Goal: Communication & Community: Participate in discussion

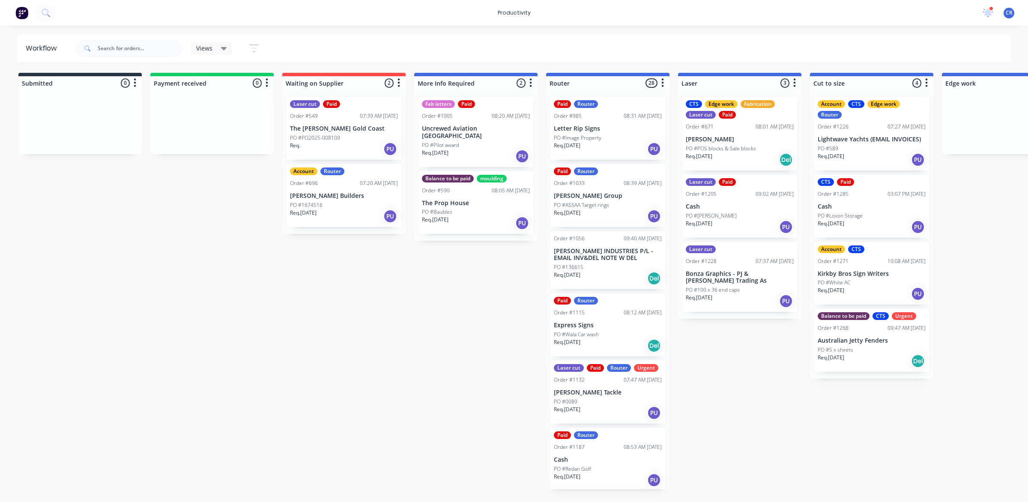
click at [628, 131] on p "Letter Rip Signs" at bounding box center [608, 128] width 108 height 7
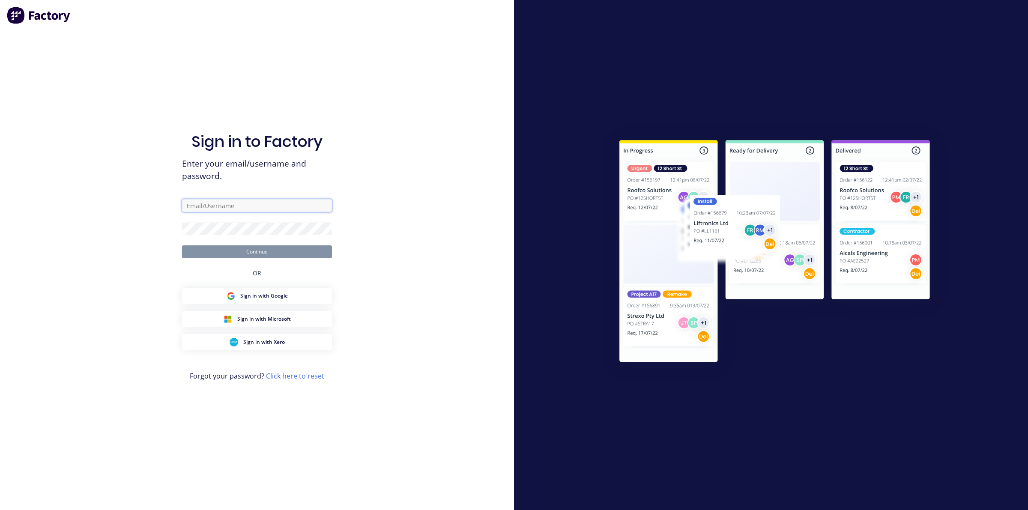
click at [212, 208] on input "text" at bounding box center [257, 205] width 150 height 13
type input "[EMAIL_ADDRESS][DOMAIN_NAME]"
click at [211, 248] on button "Continue" at bounding box center [257, 251] width 150 height 13
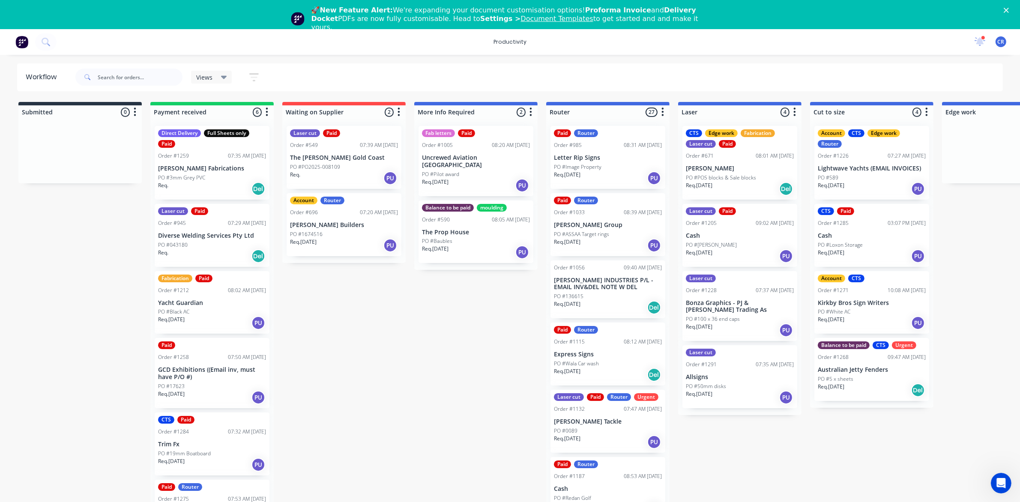
click at [613, 164] on div "PO #Image Property" at bounding box center [608, 167] width 108 height 8
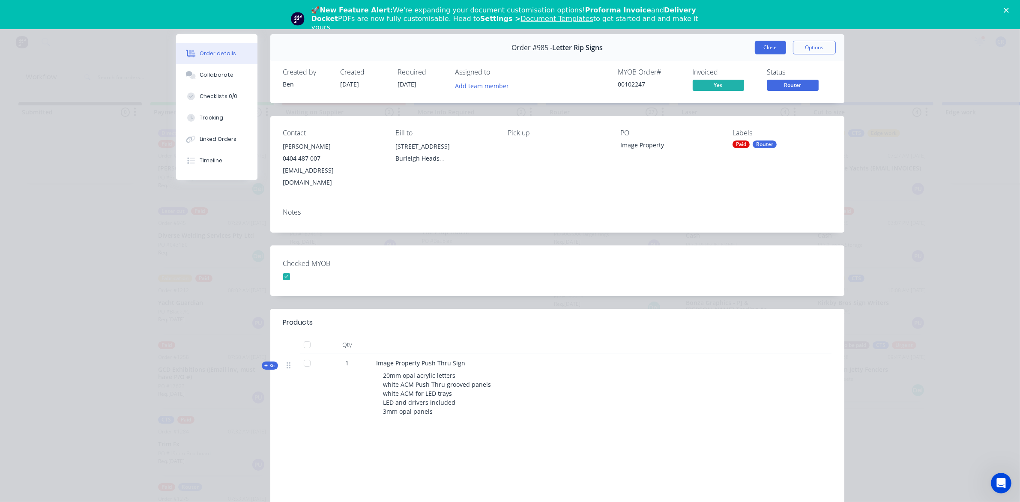
click at [759, 49] on button "Close" at bounding box center [770, 48] width 31 height 14
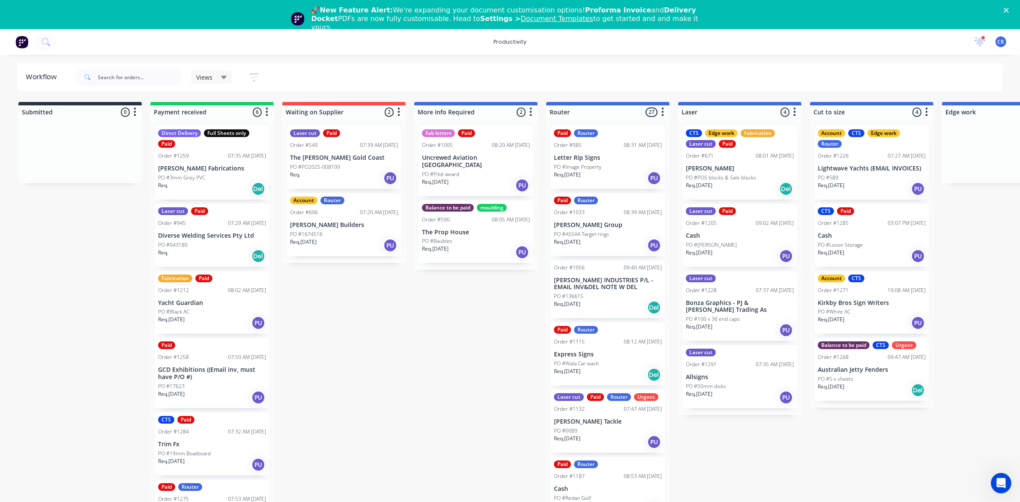
click at [440, 322] on div "Submitted 0 Sort By Created date Required date Order number Customer name Most …" at bounding box center [1018, 310] width 2049 height 416
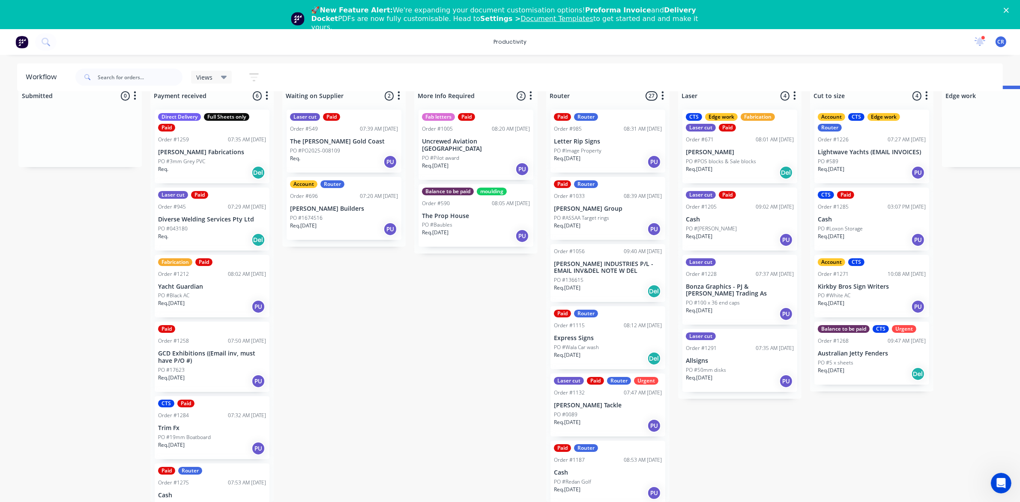
scroll to position [24, 0]
click at [588, 147] on p "PO #Image Property" at bounding box center [578, 151] width 48 height 8
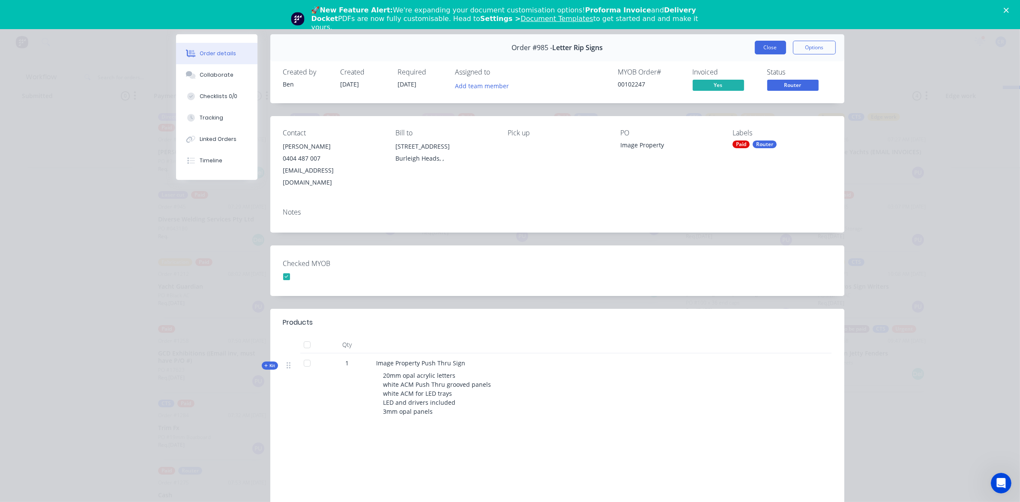
click at [768, 48] on button "Close" at bounding box center [770, 48] width 31 height 14
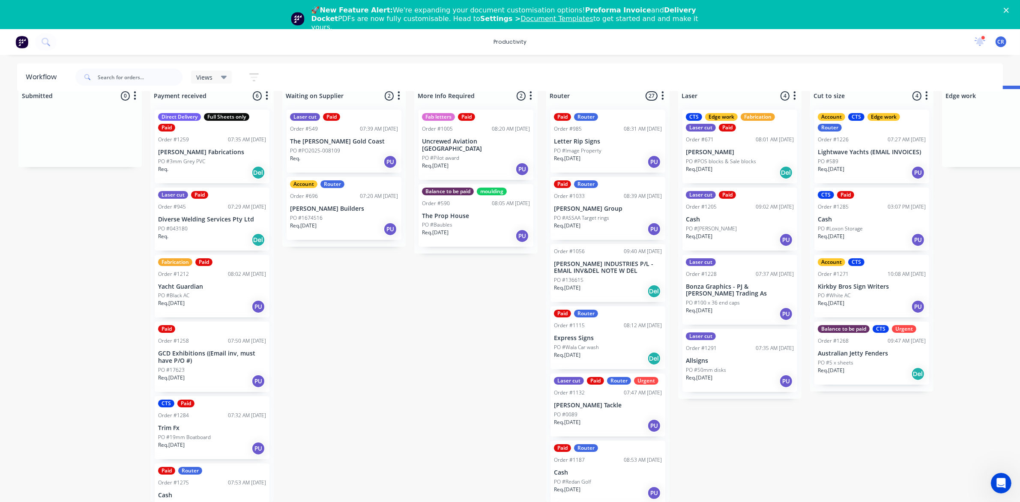
click at [598, 390] on div "Laser cut Paid Router Urgent Order #1132 07:47 AM [DATE] [PERSON_NAME] Tackle P…" at bounding box center [607, 404] width 115 height 63
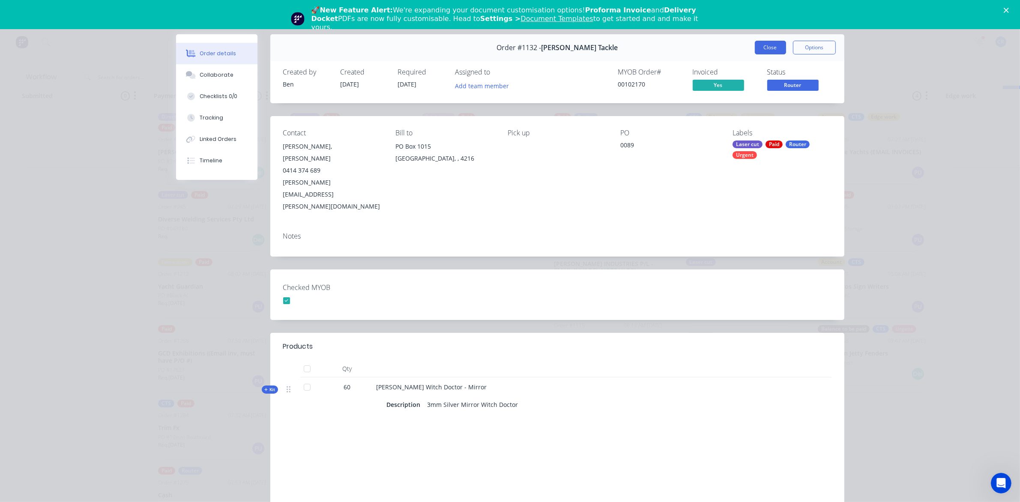
click at [756, 48] on button "Close" at bounding box center [770, 48] width 31 height 14
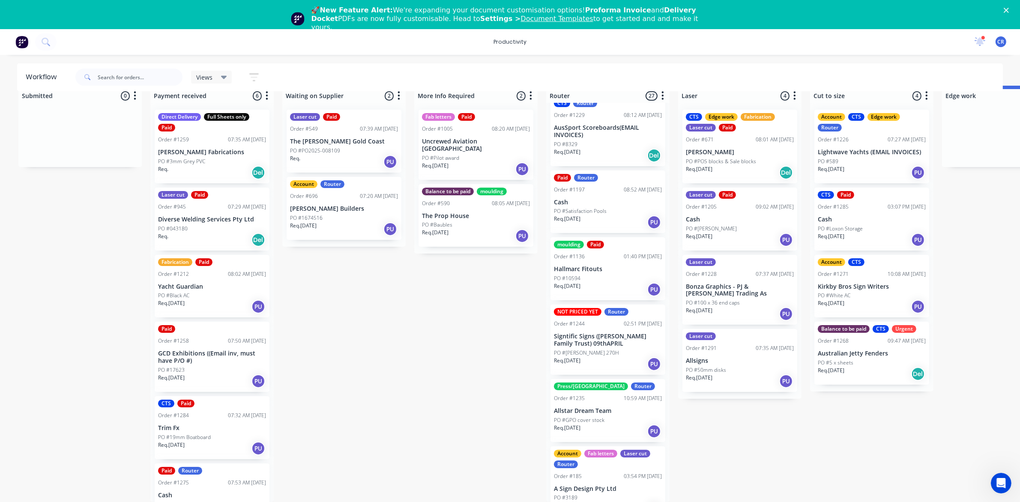
scroll to position [1071, 0]
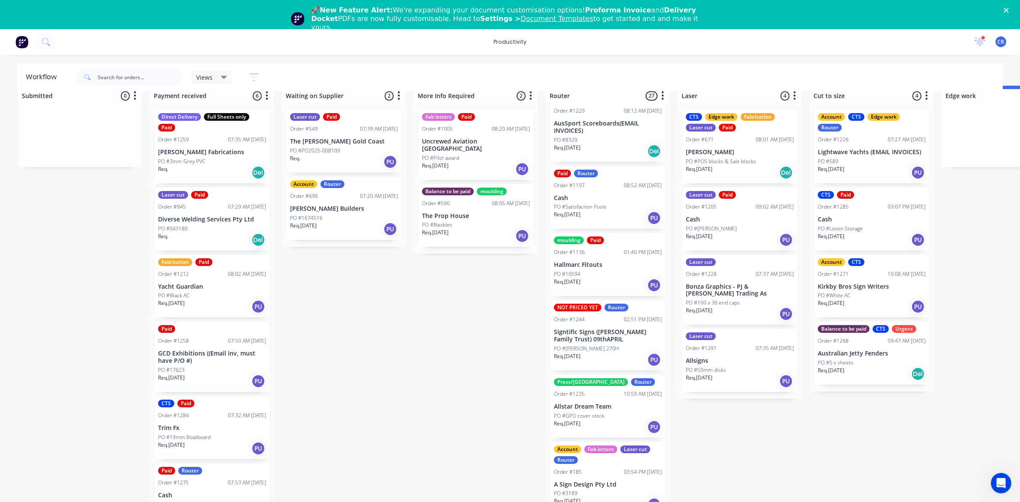
click at [603, 345] on p "PO #[PERSON_NAME] 270H" at bounding box center [586, 349] width 65 height 8
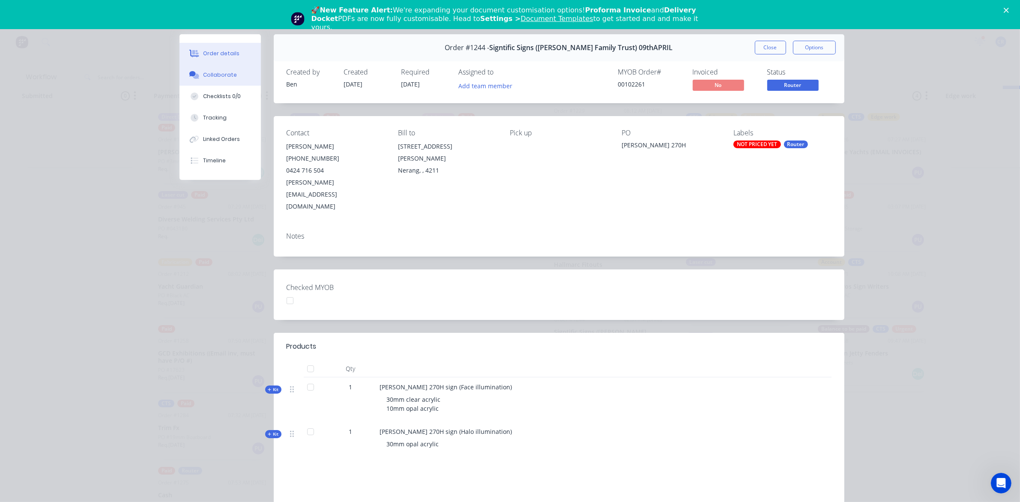
click at [234, 78] on button "Collaborate" at bounding box center [219, 74] width 81 height 21
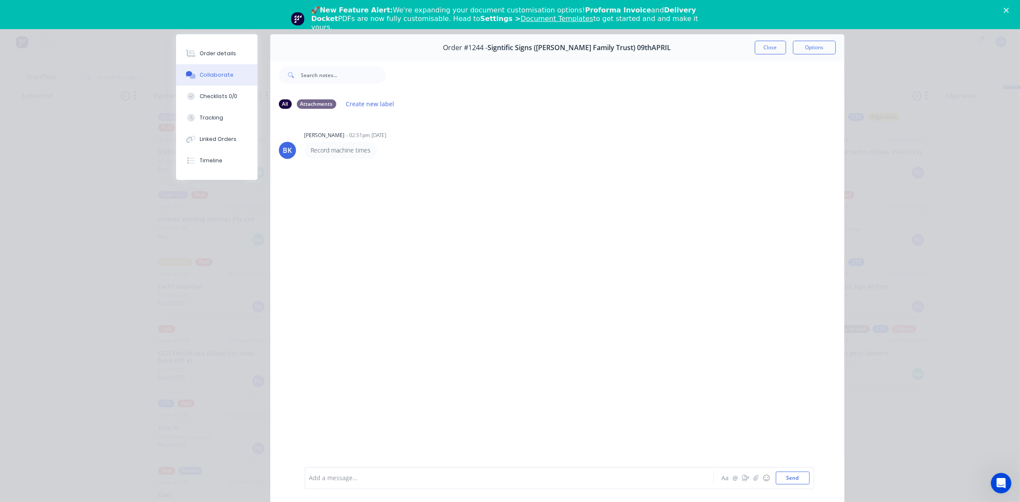
click at [343, 469] on div "Add a message... Aa @ ☺ Send" at bounding box center [559, 478] width 510 height 22
click at [343, 477] on div at bounding box center [497, 478] width 375 height 9
click at [795, 476] on button "Send" at bounding box center [793, 477] width 34 height 13
click at [619, 476] on div at bounding box center [497, 478] width 375 height 9
click at [788, 477] on button "Send" at bounding box center [793, 477] width 34 height 13
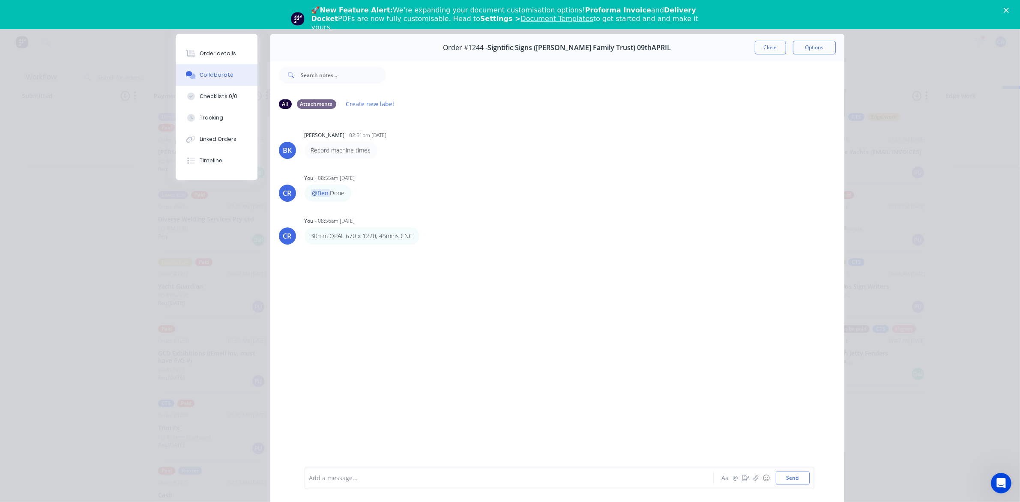
click at [433, 474] on div at bounding box center [497, 478] width 375 height 9
click at [781, 476] on button "Send" at bounding box center [793, 477] width 34 height 13
click at [408, 309] on div "BK [PERSON_NAME] - 02:51pm [DATE] Record machine times CR You - 08:55am [DATE] …" at bounding box center [557, 291] width 574 height 350
click at [762, 45] on button "Close" at bounding box center [770, 48] width 31 height 14
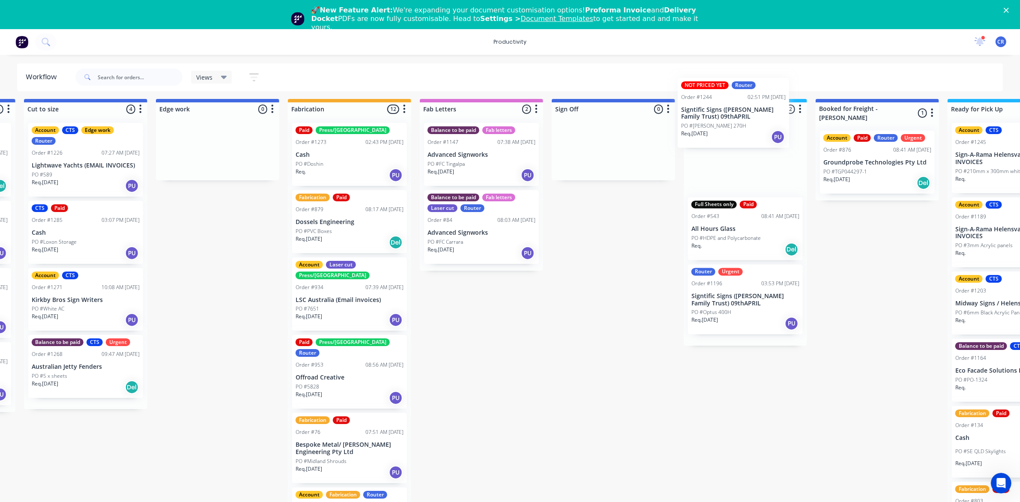
scroll to position [0, 786]
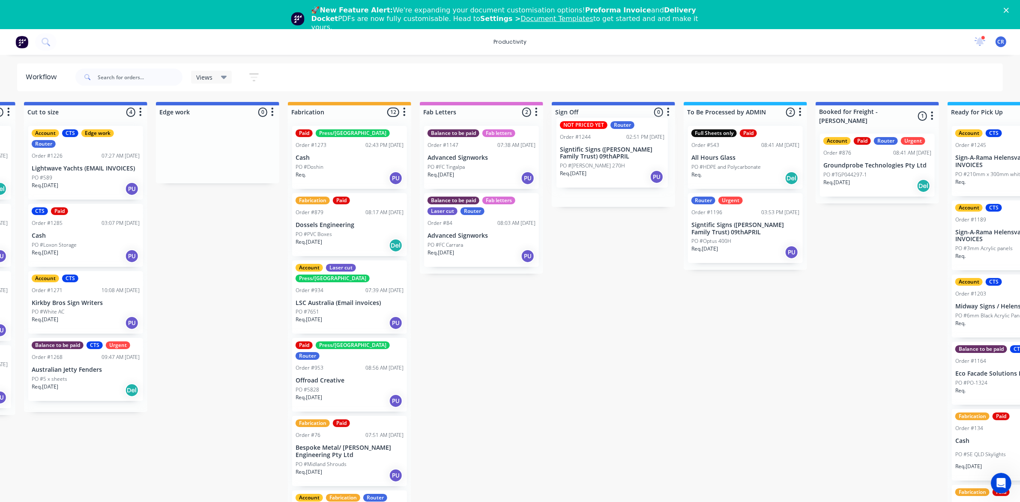
drag, startPoint x: 596, startPoint y: 314, endPoint x: 606, endPoint y: 158, distance: 155.8
click at [606, 158] on div "Submitted 0 Sort By Created date Required date Order number Customer name Most …" at bounding box center [232, 310] width 2049 height 416
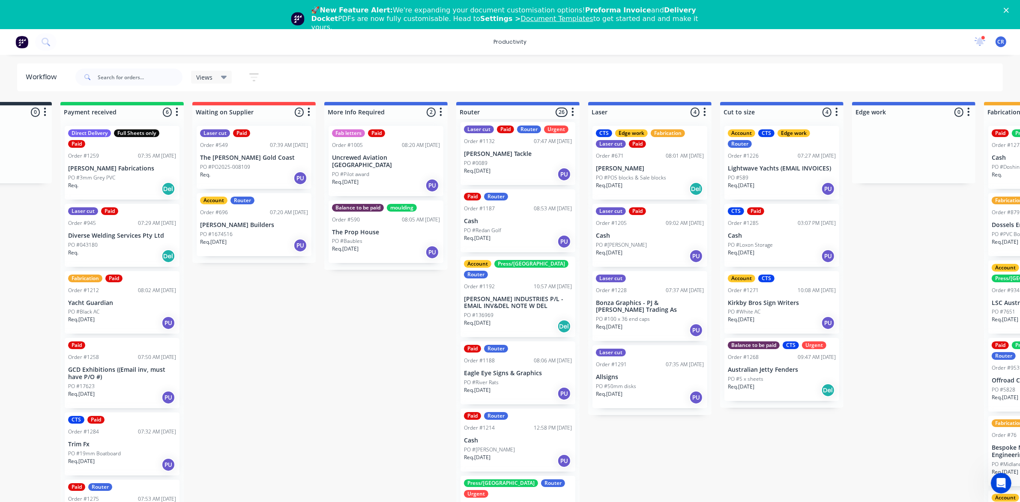
scroll to position [0, 0]
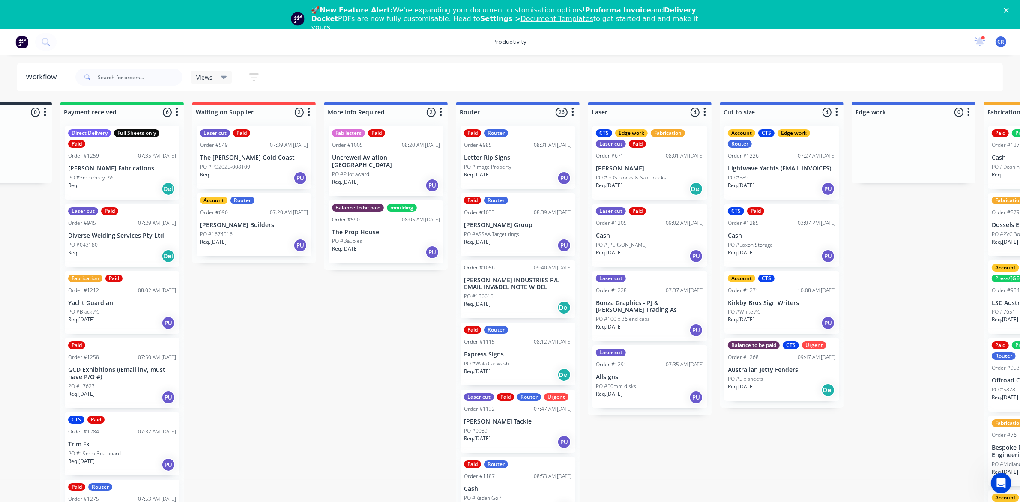
click at [516, 224] on p "[PERSON_NAME] Group" at bounding box center [518, 224] width 108 height 7
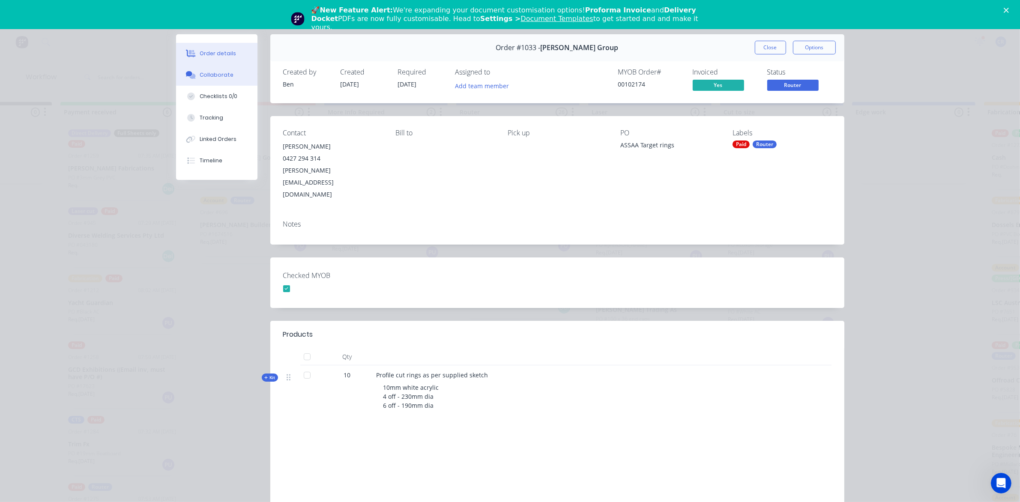
click at [207, 74] on div "Collaborate" at bounding box center [217, 75] width 34 height 8
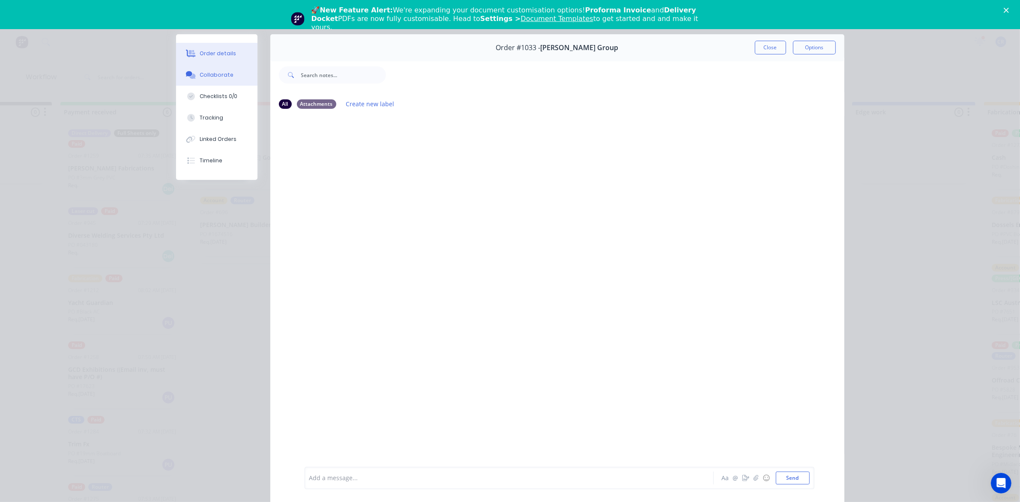
click at [213, 53] on div "Order details" at bounding box center [218, 54] width 36 height 8
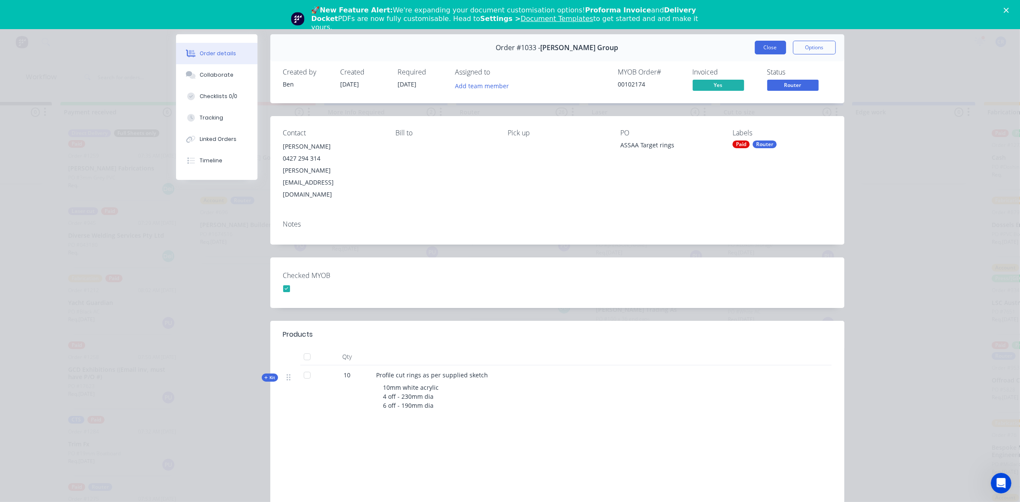
click at [773, 50] on button "Close" at bounding box center [770, 48] width 31 height 14
